Goal: Task Accomplishment & Management: Use online tool/utility

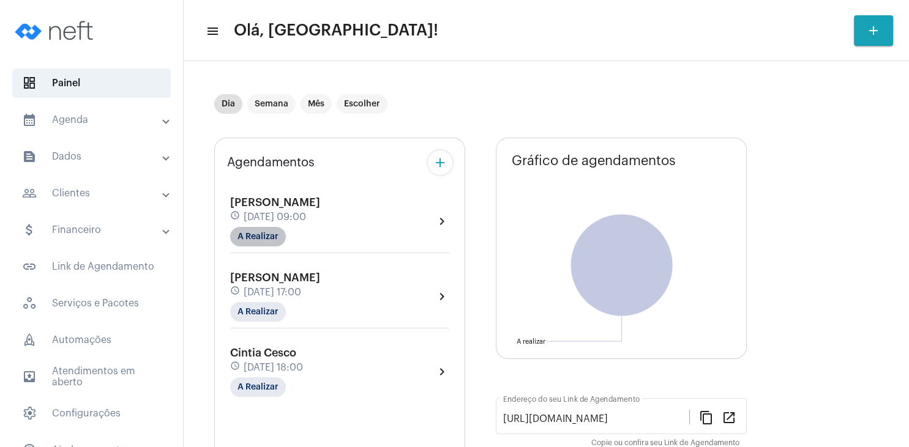
click at [256, 239] on mat-chip "A Realizar" at bounding box center [258, 237] width 56 height 20
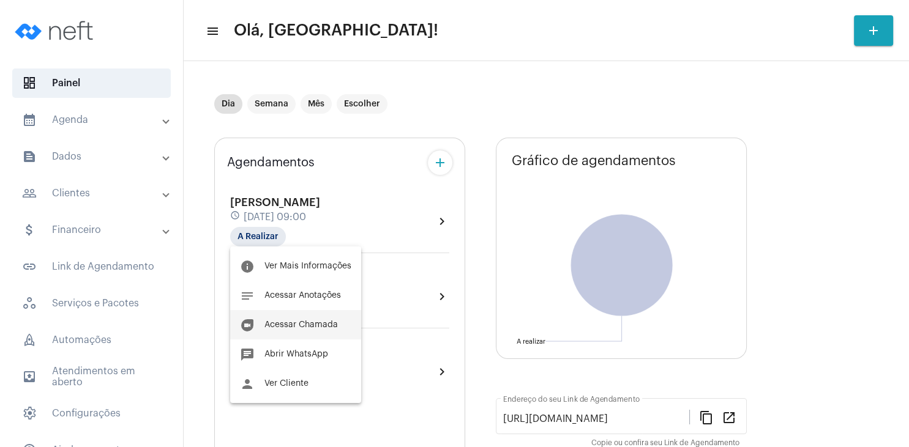
click at [300, 328] on span "Acessar Chamada" at bounding box center [300, 325] width 73 height 9
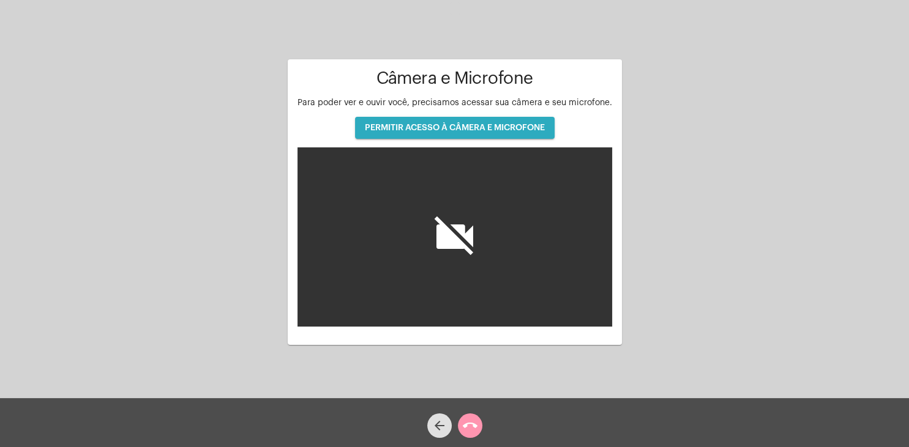
click at [516, 125] on span "PERMITIR ACESSO À CÂMERA E MICROFONE" at bounding box center [455, 128] width 180 height 9
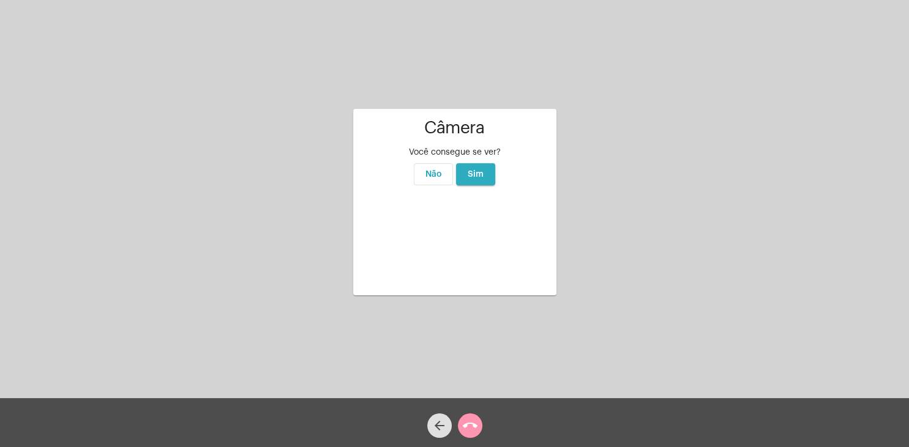
click at [479, 170] on span "Sim" at bounding box center [476, 174] width 16 height 9
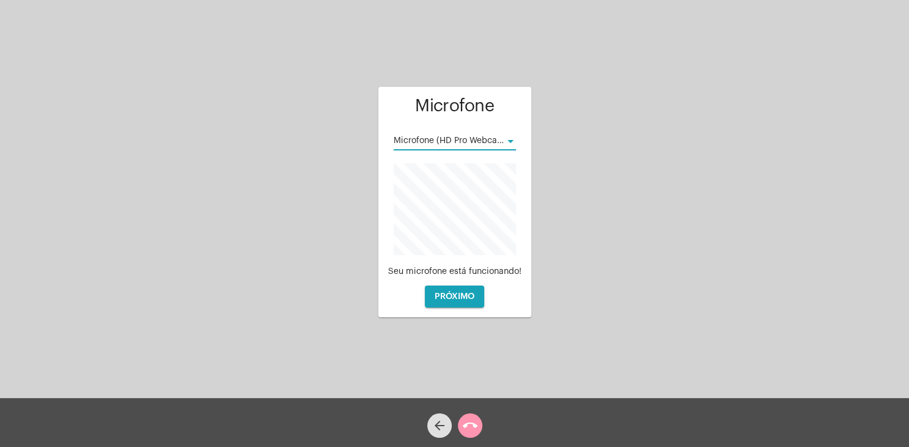
click at [510, 144] on div at bounding box center [510, 141] width 11 height 10
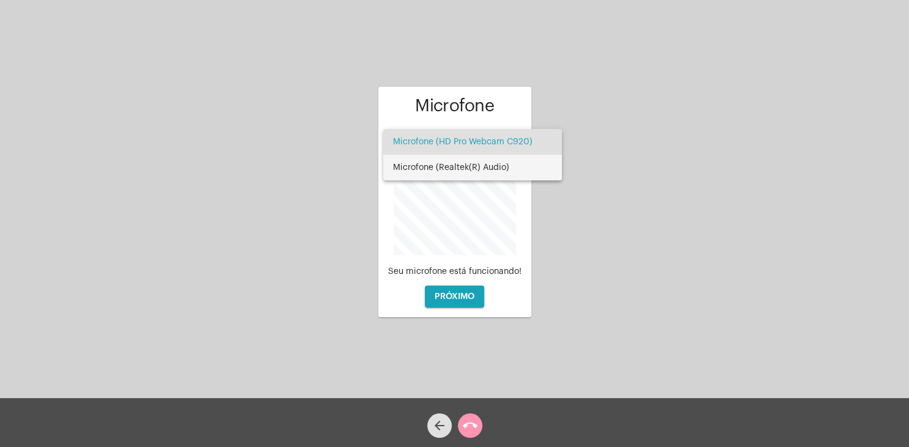
click at [504, 165] on span "Microfone (Realtek(R) Audio)" at bounding box center [472, 168] width 159 height 26
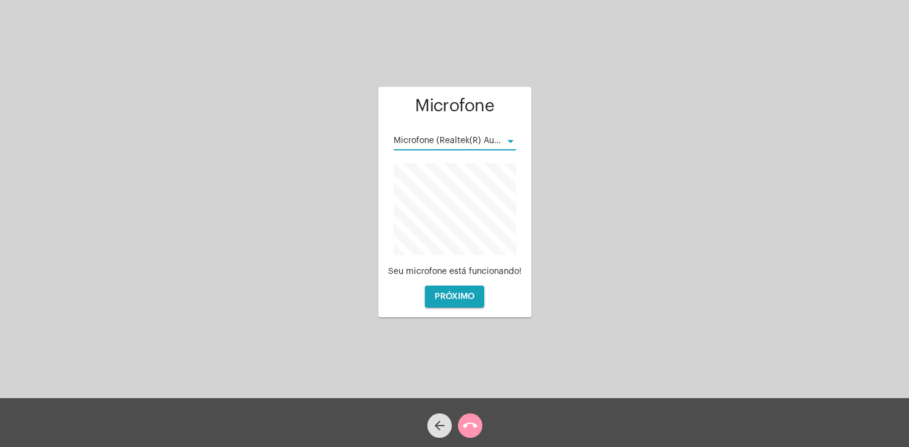
click at [458, 298] on span "PRÓXIMO" at bounding box center [455, 297] width 40 height 9
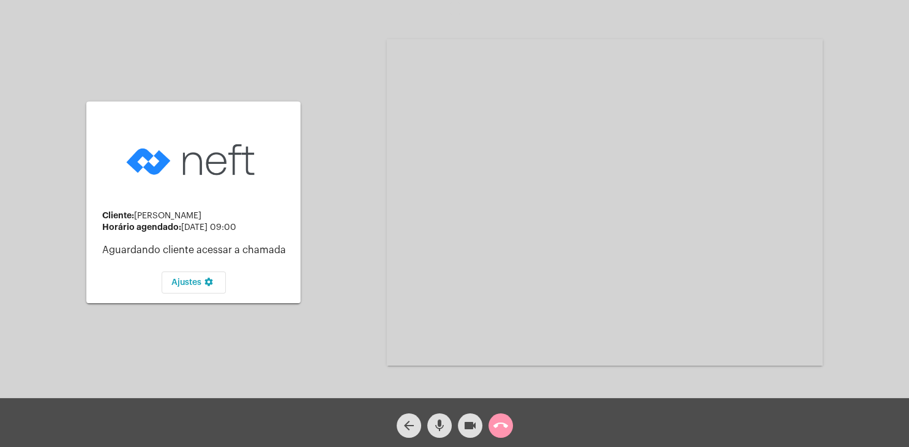
click at [442, 428] on mat-icon "mic" at bounding box center [439, 426] width 15 height 15
click at [444, 431] on mat-icon "mic_off" at bounding box center [439, 426] width 15 height 15
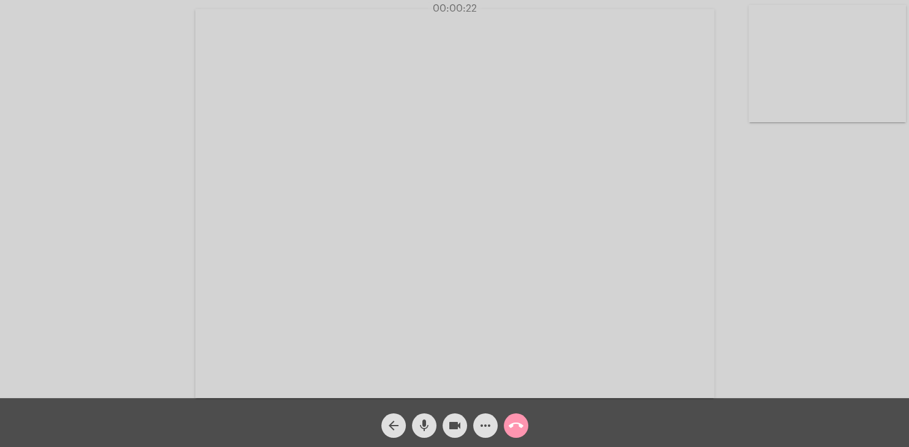
click at [622, 412] on div "arrow_back mic videocam more_horiz call_end" at bounding box center [454, 422] width 909 height 49
